Goal: Find specific page/section: Find specific page/section

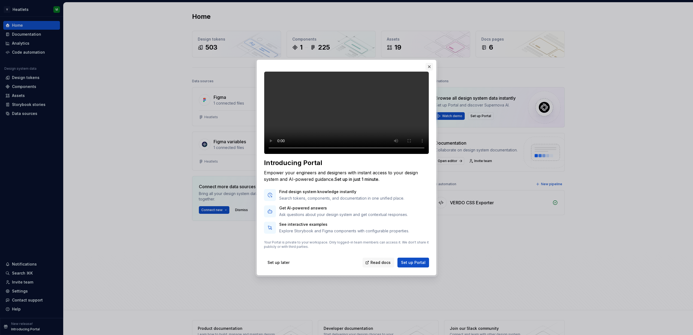
click at [430, 63] on button "button" at bounding box center [429, 67] width 8 height 8
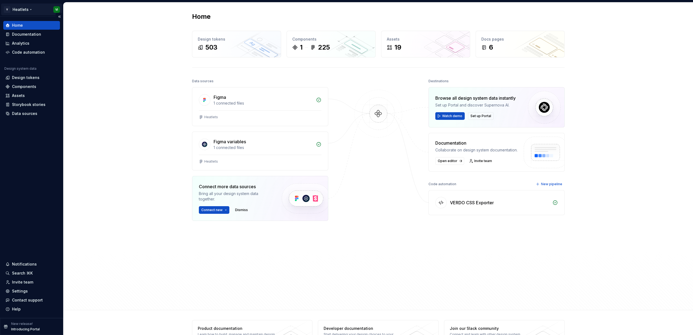
click at [17, 8] on html "V Heatlets VI Home Documentation Analytics Code automation Design system data D…" at bounding box center [346, 167] width 693 height 335
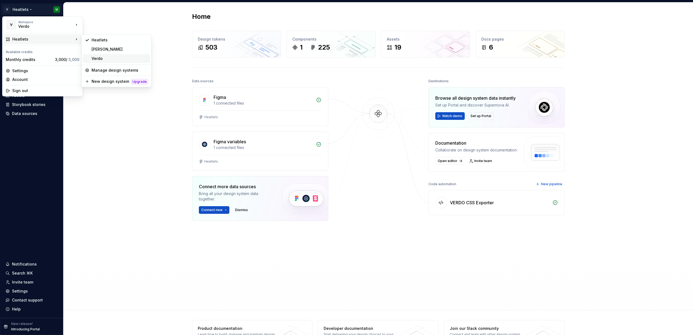
click at [100, 59] on div "Verdo" at bounding box center [119, 58] width 56 height 5
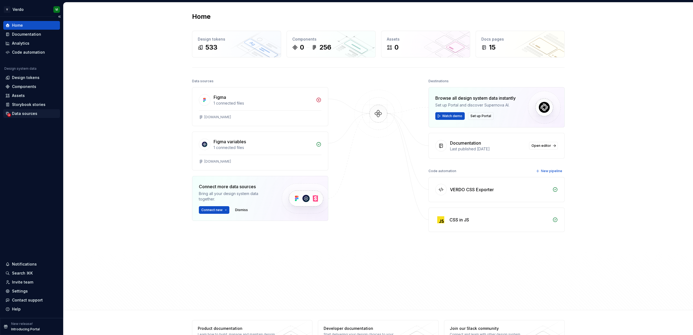
click at [27, 115] on div "Data sources" at bounding box center [24, 113] width 25 height 5
